Goal: Find specific page/section: Find specific page/section

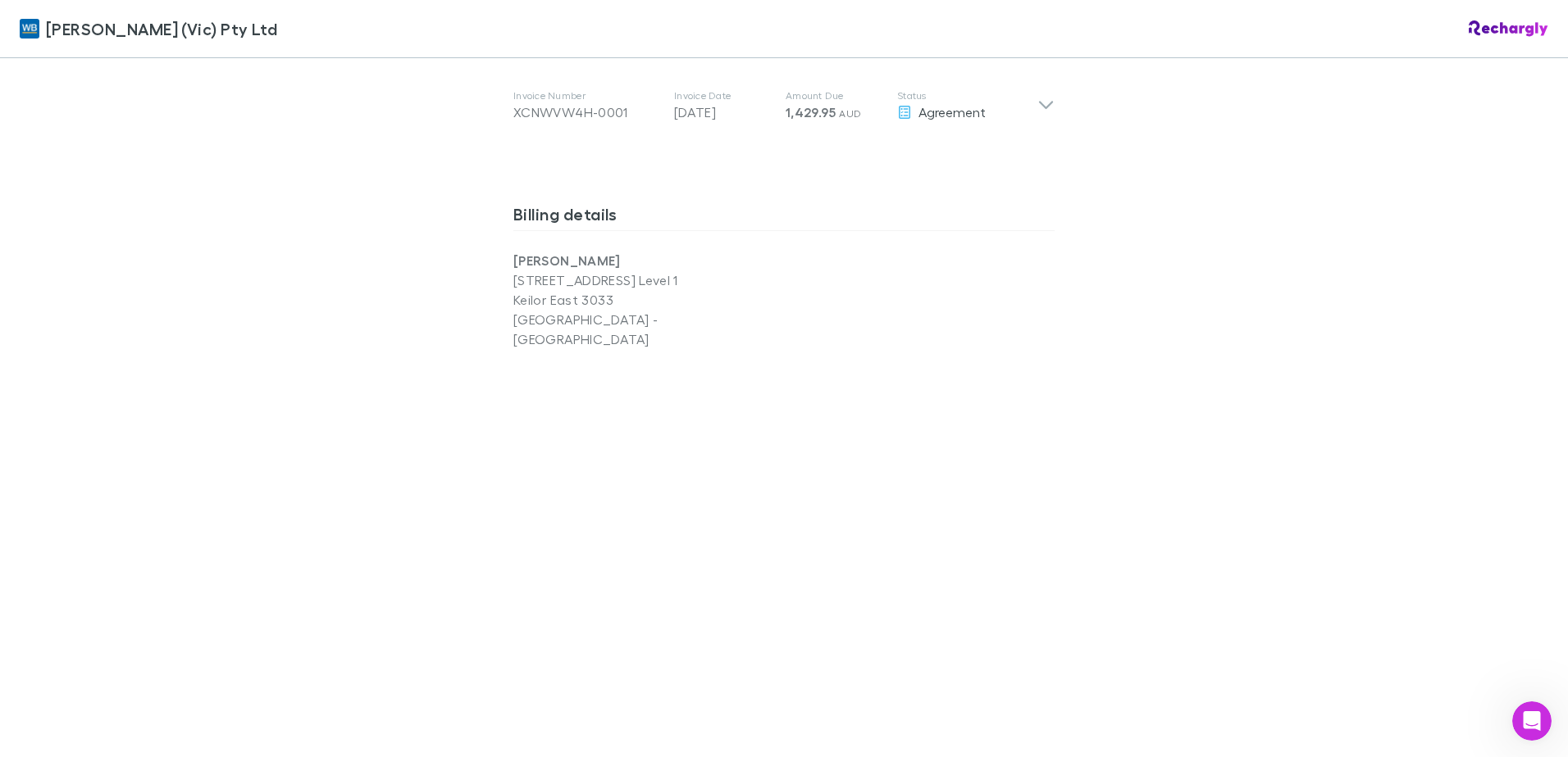
scroll to position [948, 0]
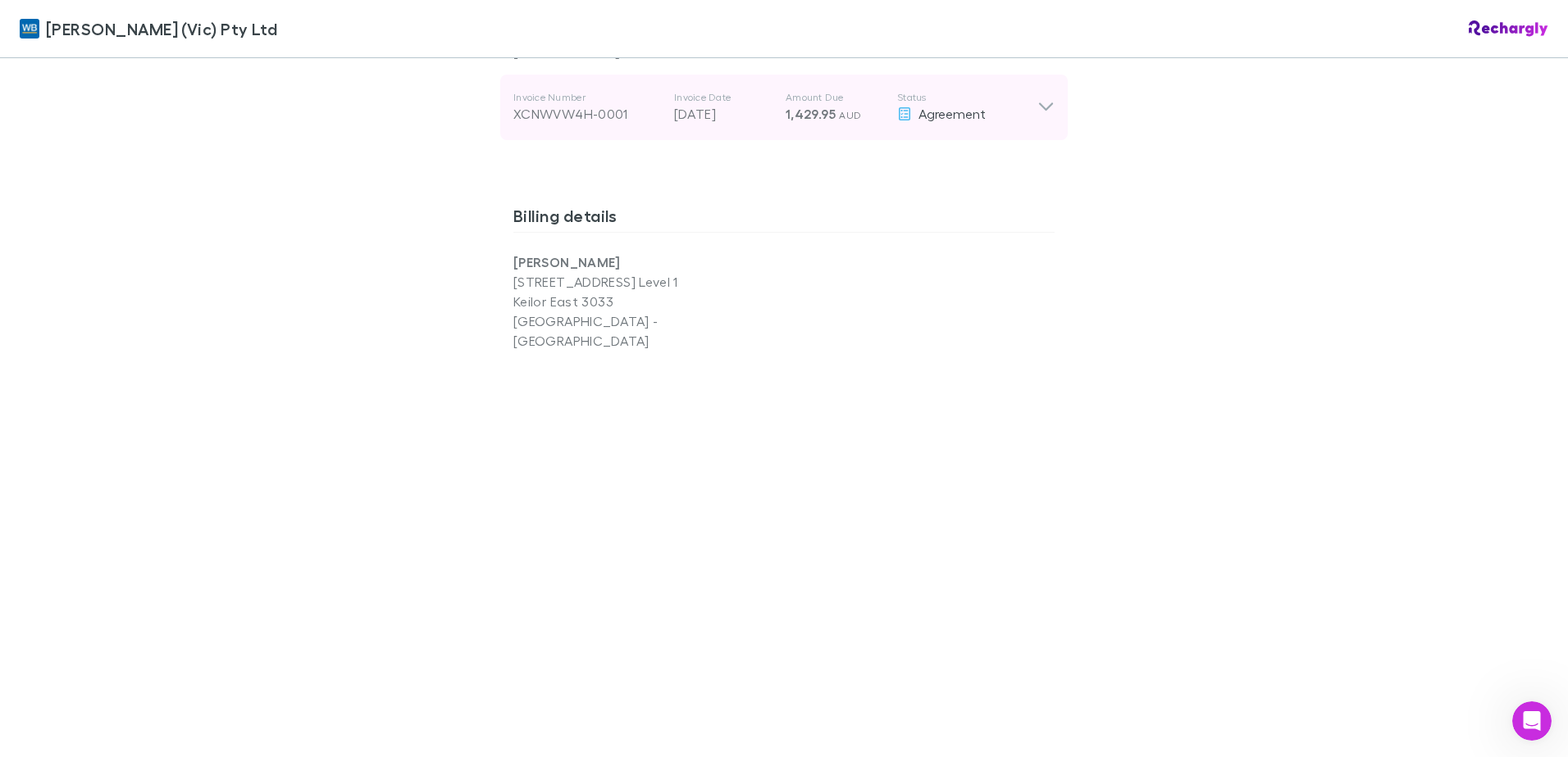
click at [1042, 109] on icon at bounding box center [1045, 107] width 17 height 20
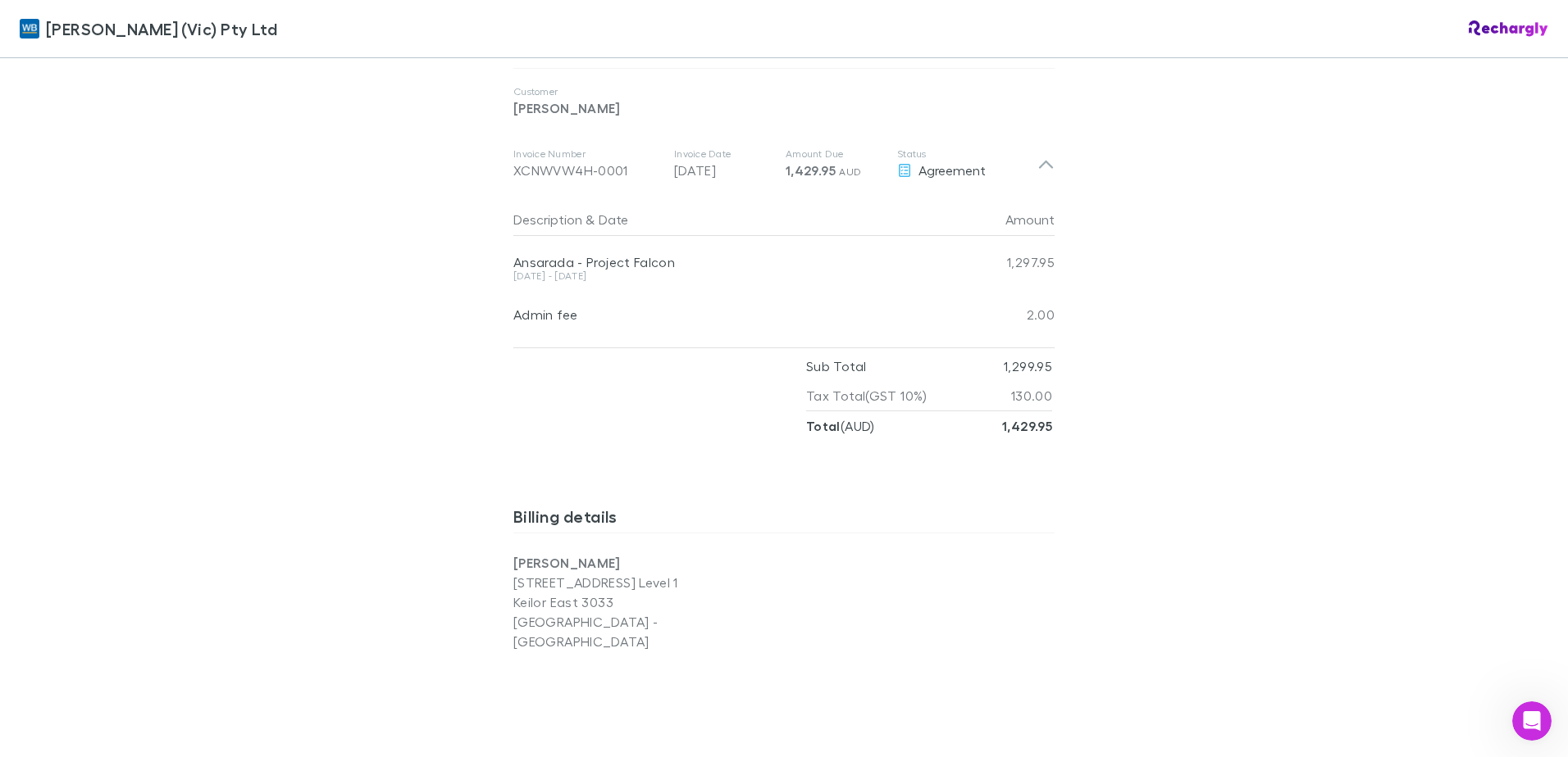
scroll to position [891, 0]
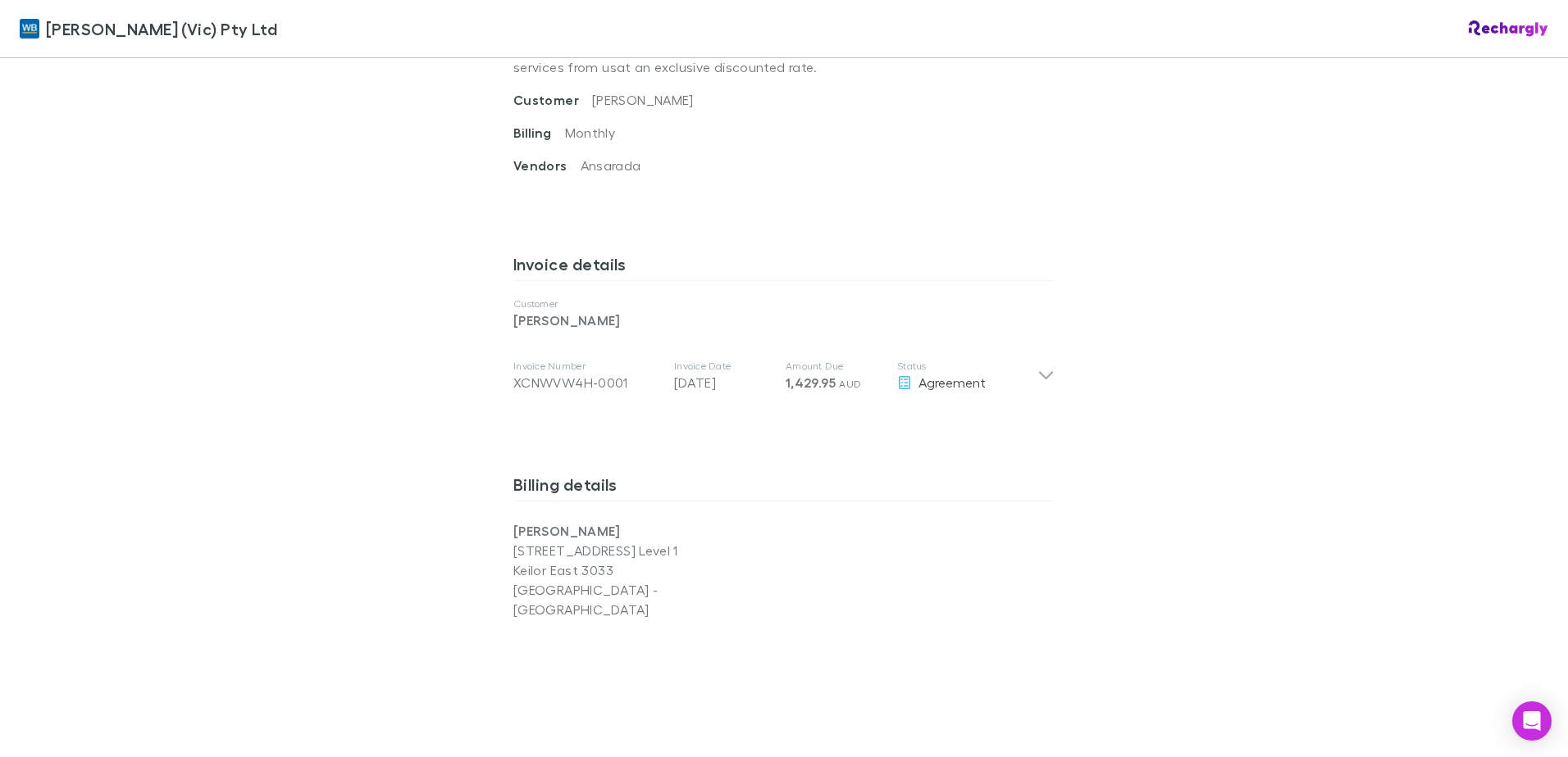
scroll to position [680, 0]
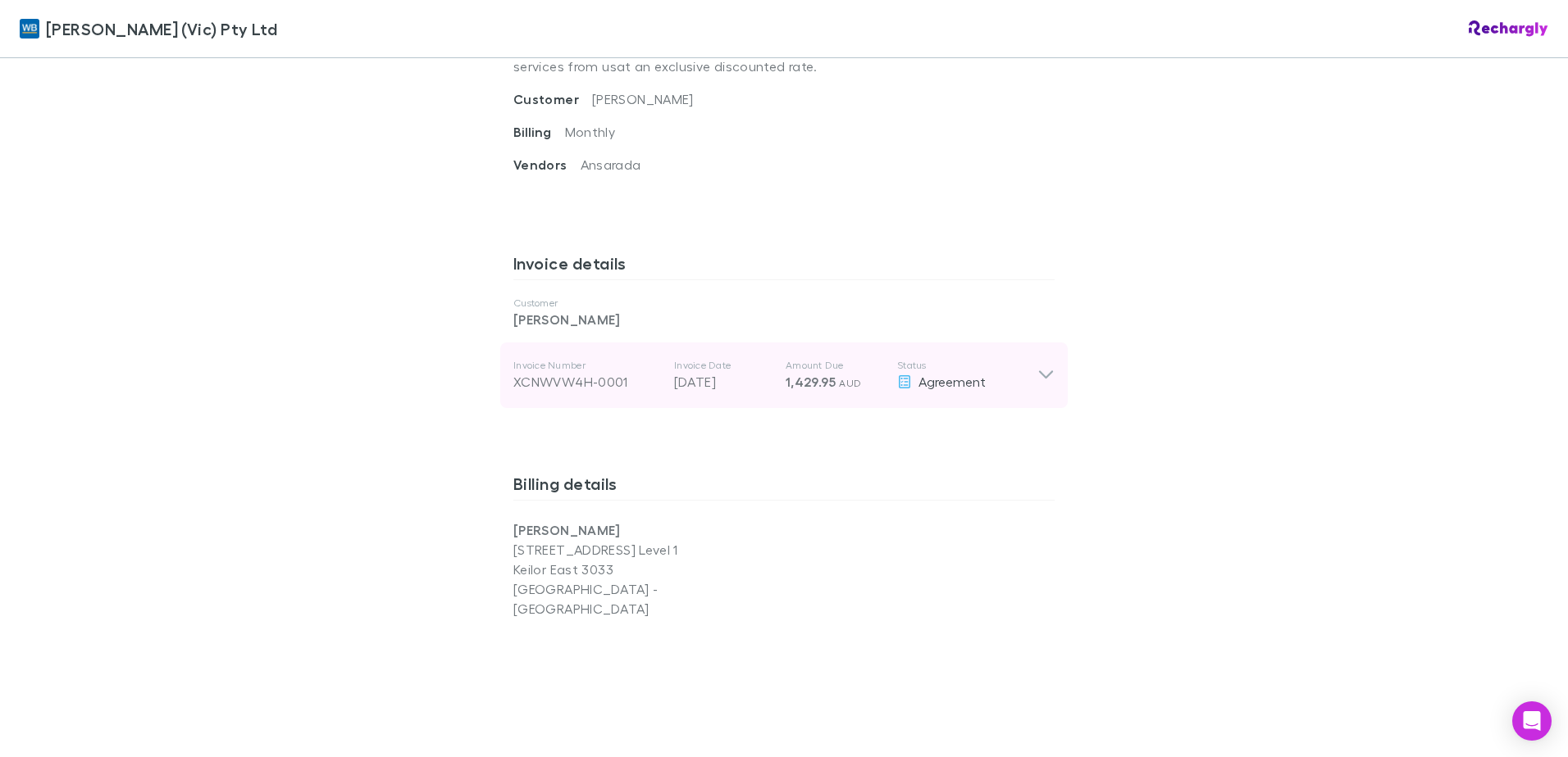
click at [1042, 374] on icon at bounding box center [1045, 376] width 17 height 20
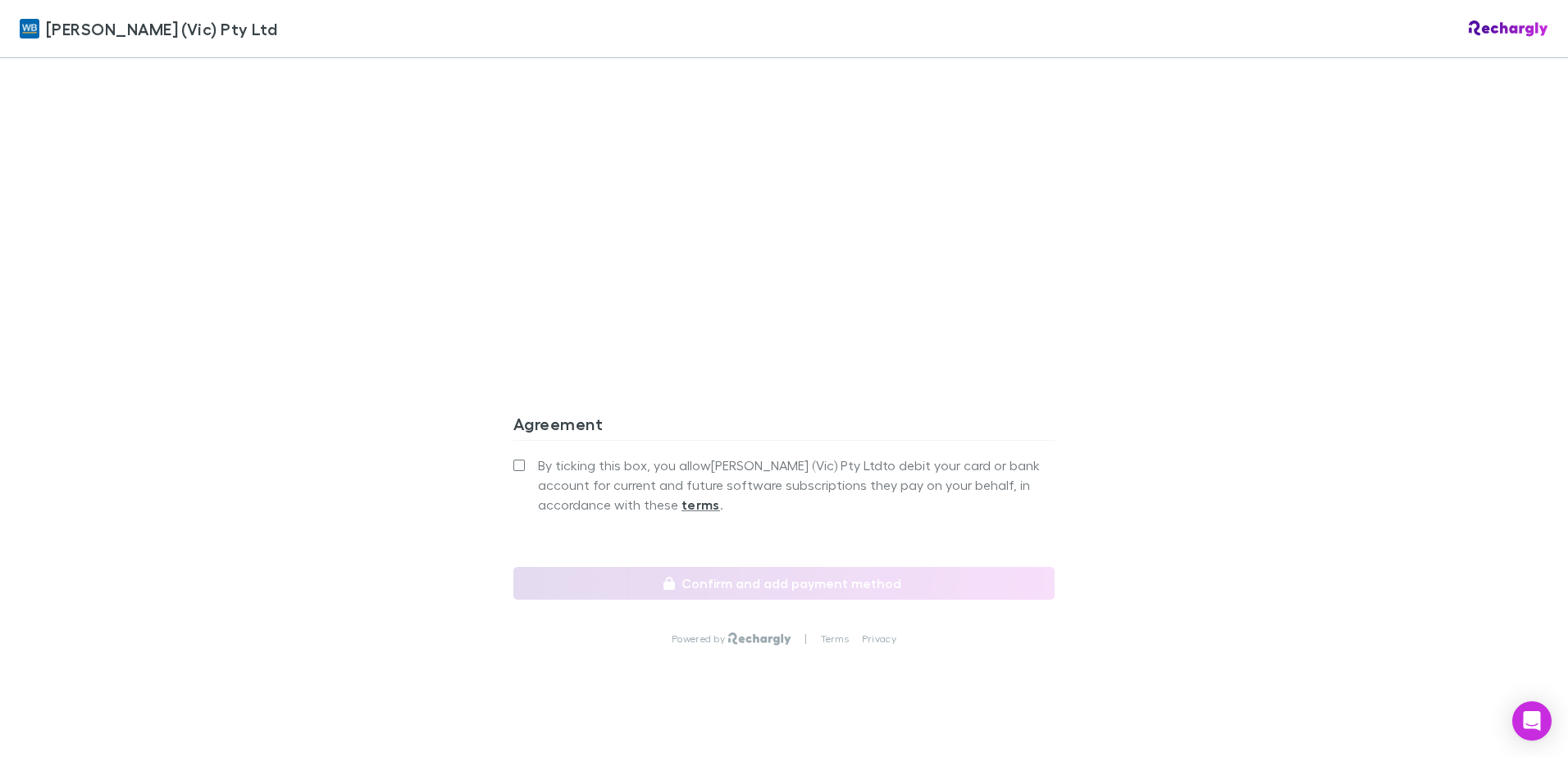
scroll to position [1200, 0]
